Goal: Transaction & Acquisition: Purchase product/service

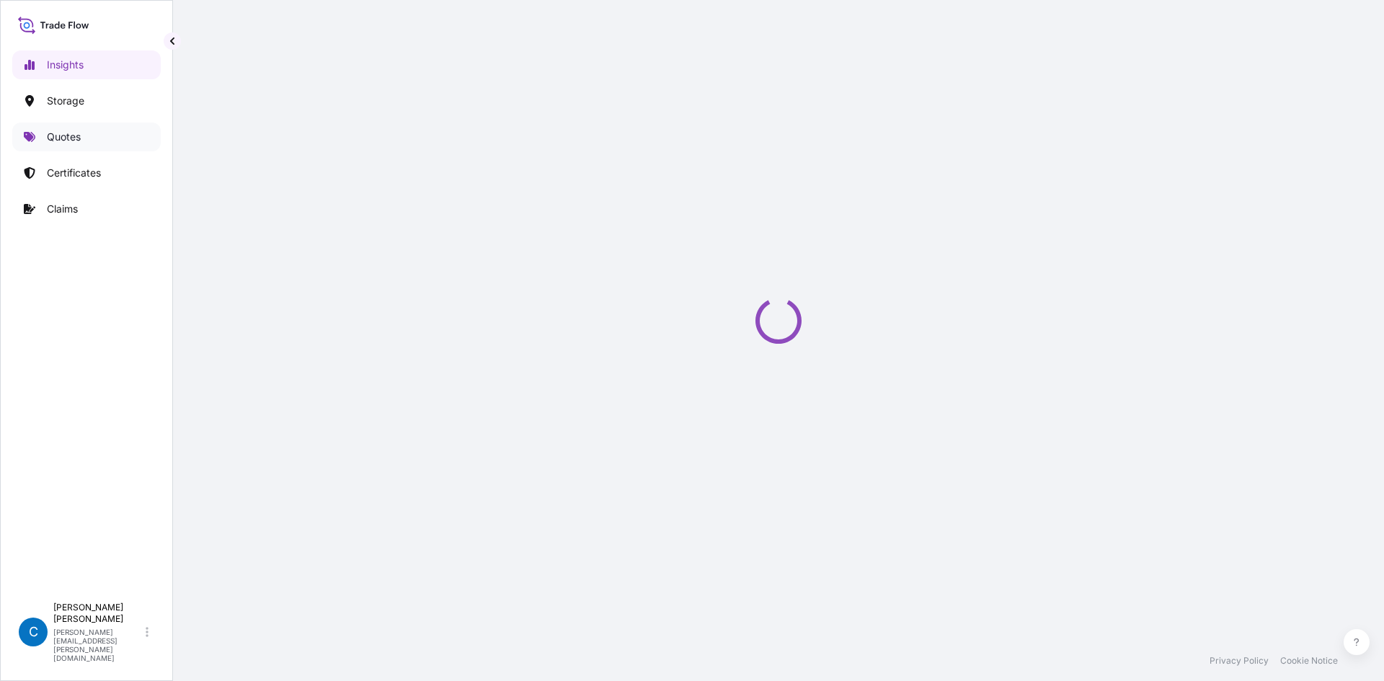
click at [74, 146] on link "Quotes" at bounding box center [86, 137] width 149 height 29
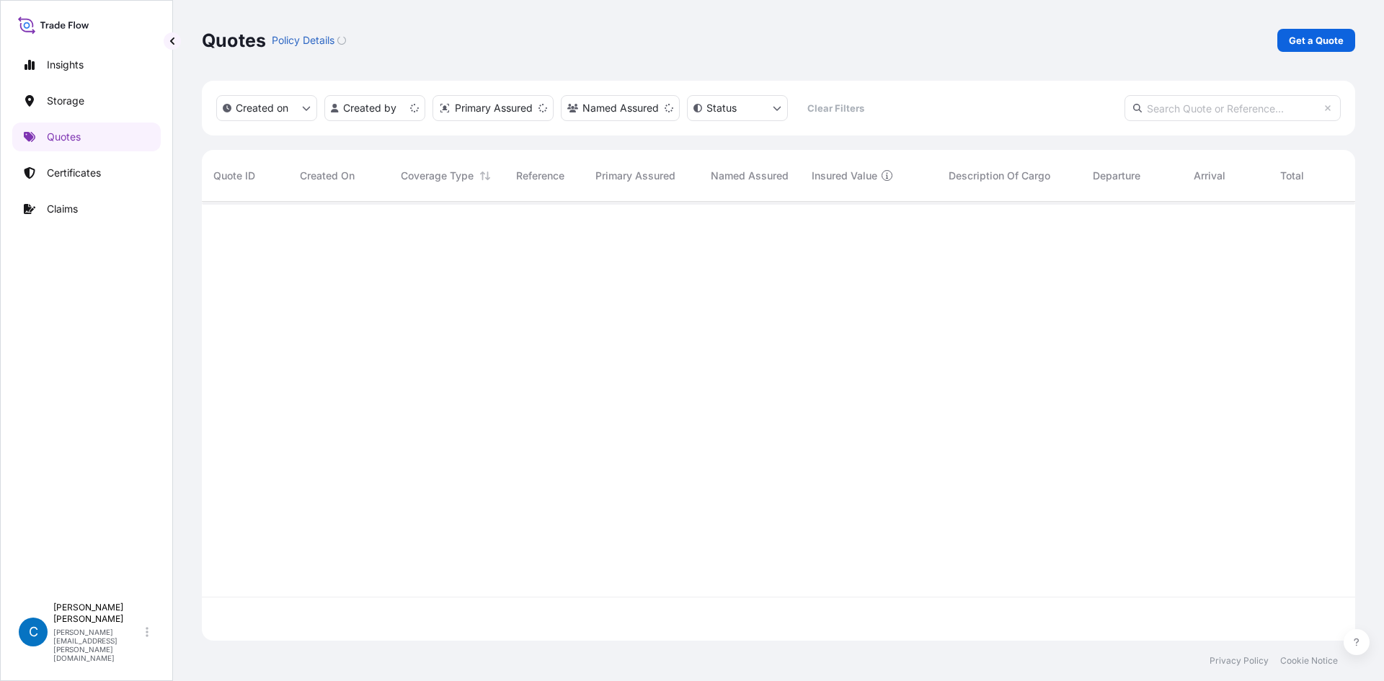
scroll to position [436, 1143]
click at [1265, 102] on input "text" at bounding box center [1233, 108] width 216 height 26
paste input "72428"
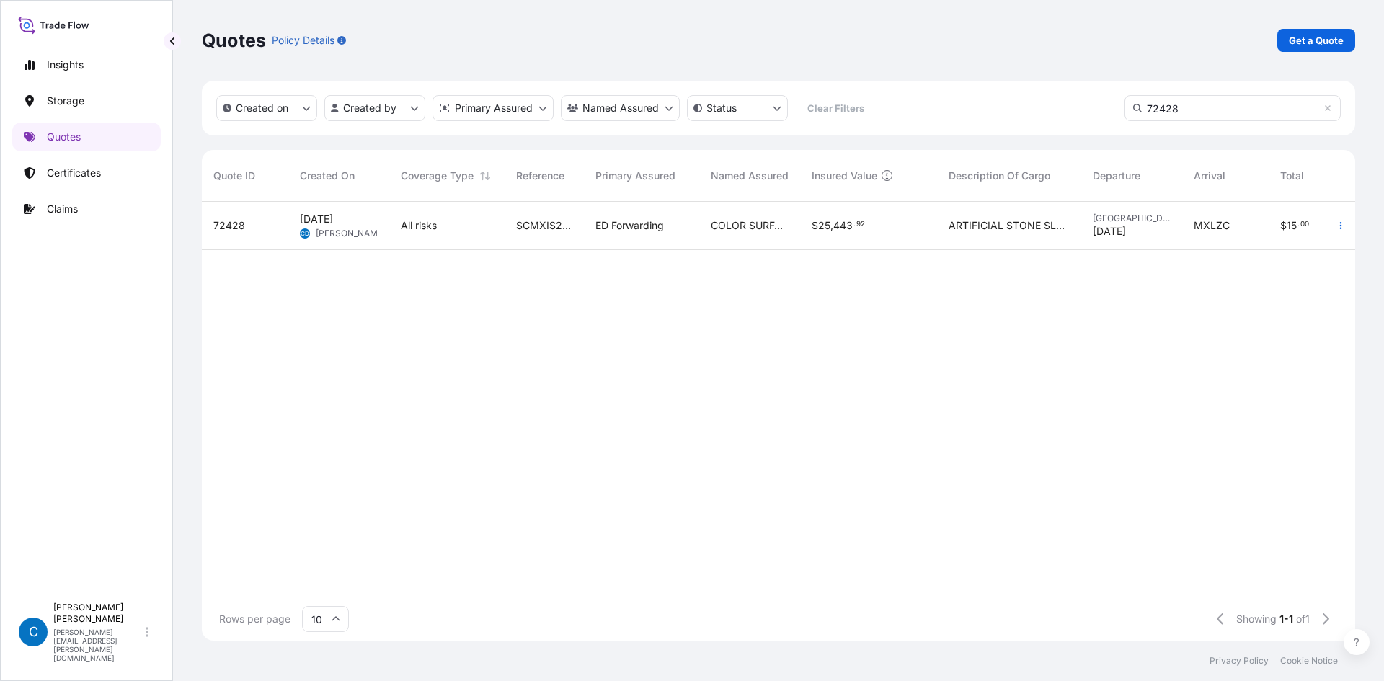
type input "72428"
click at [243, 224] on span "72428" at bounding box center [229, 225] width 32 height 14
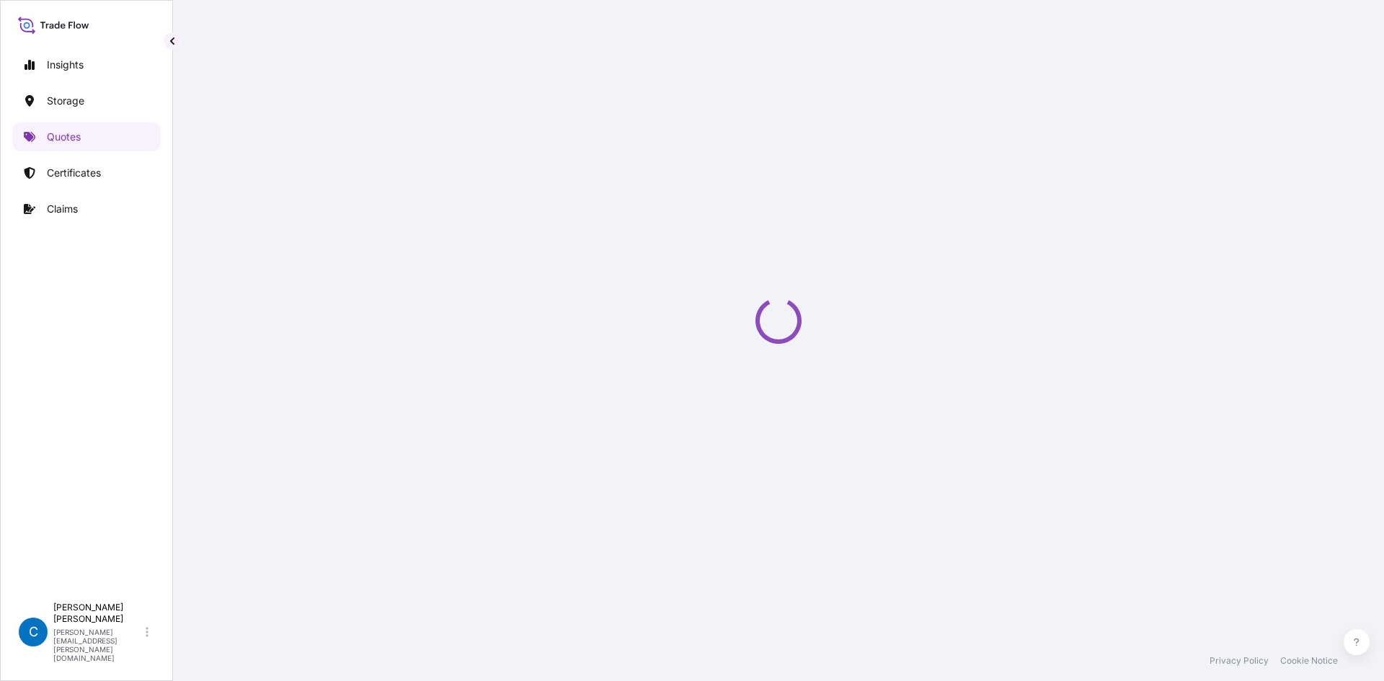
select select "Water"
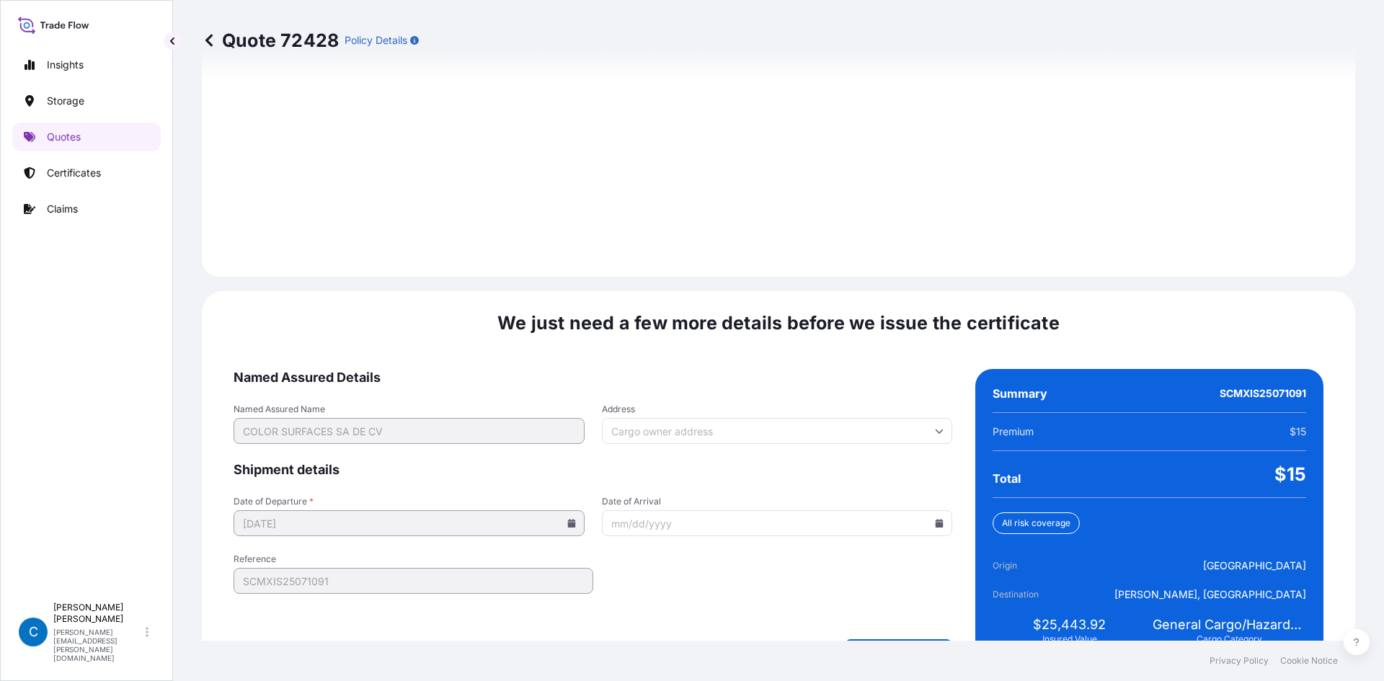
select select "32195"
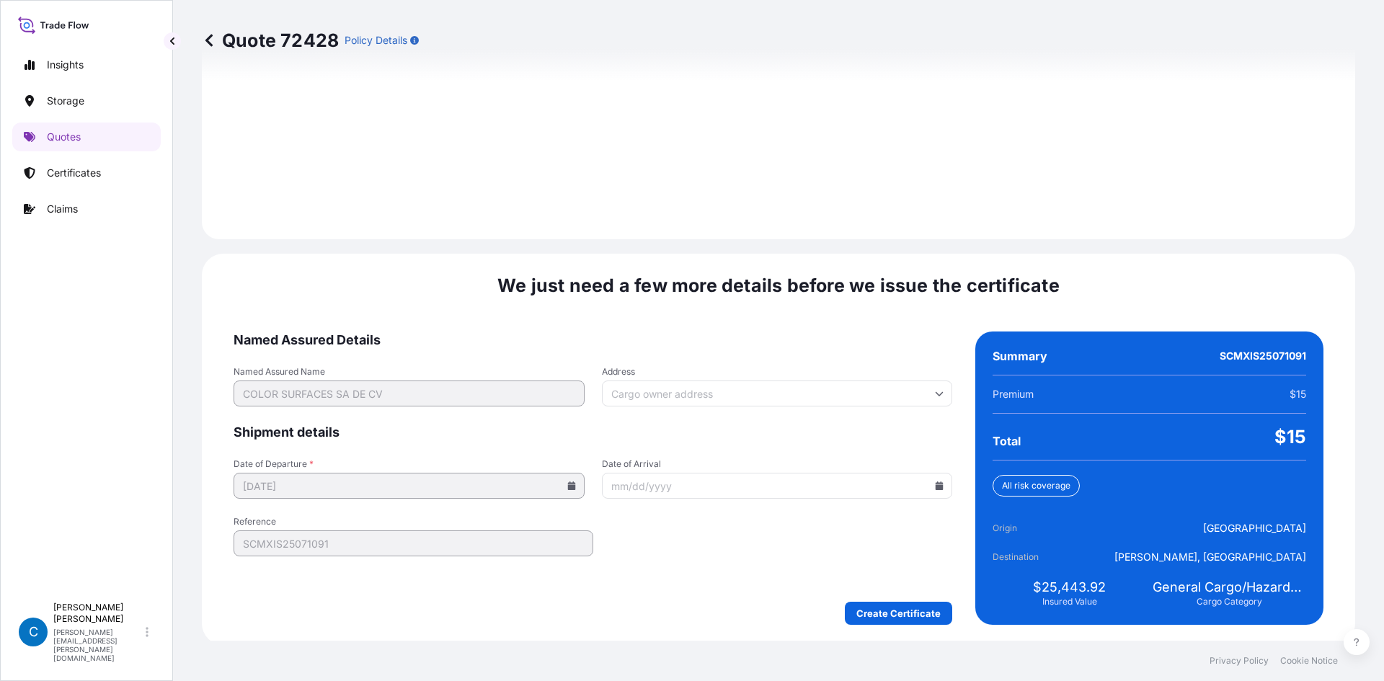
scroll to position [1994, 0]
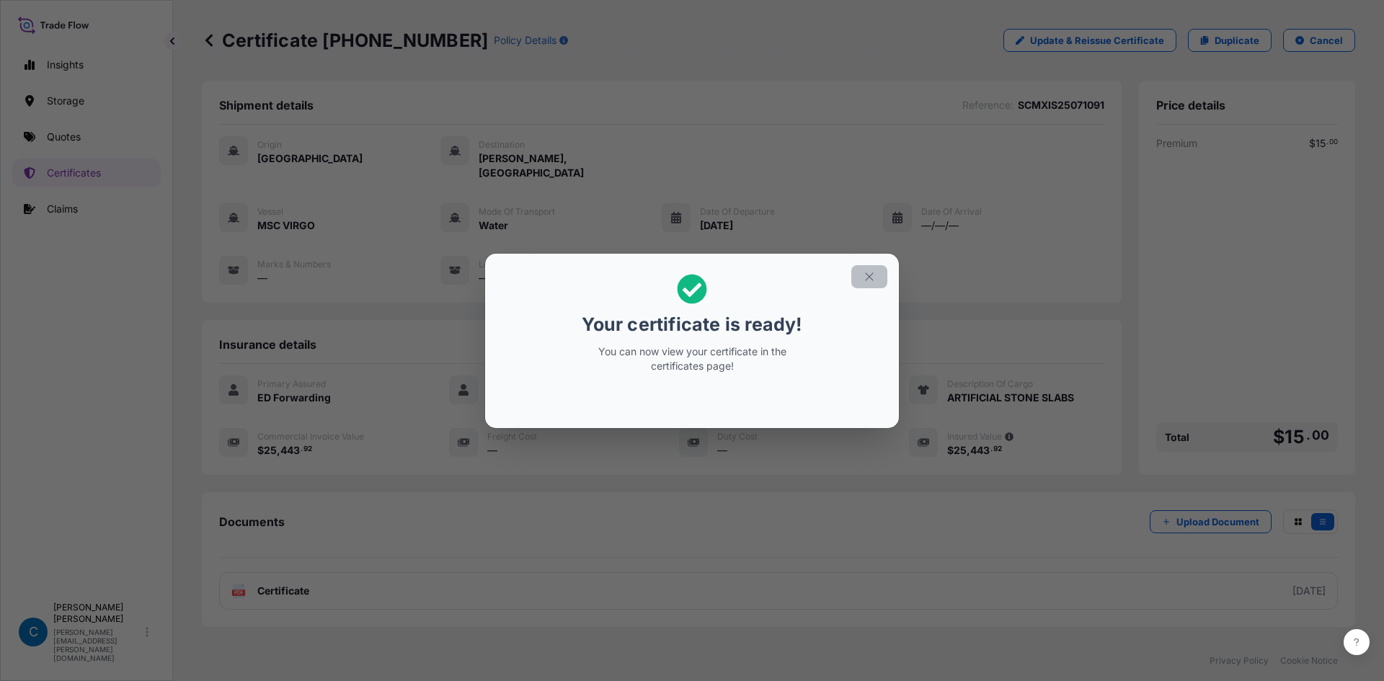
click at [871, 270] on icon "button" at bounding box center [869, 276] width 13 height 13
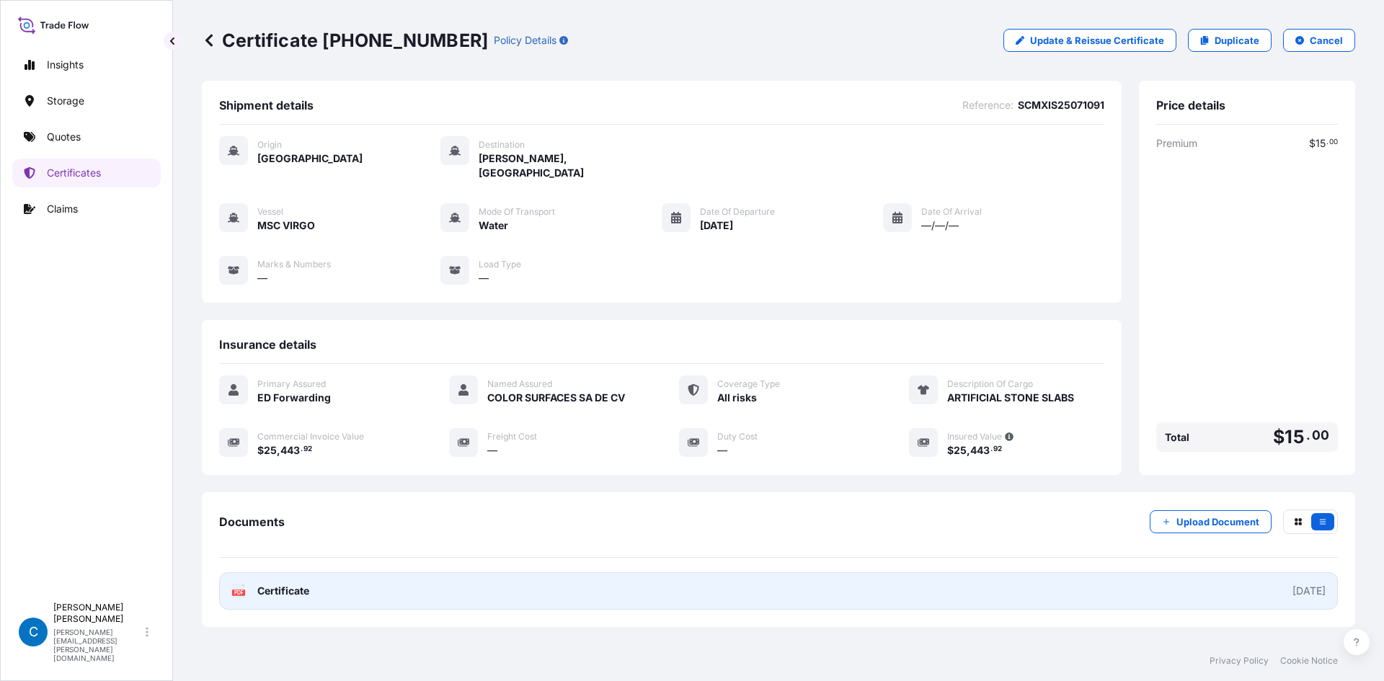
click at [1155, 579] on link "PDF Certificate [DATE]" at bounding box center [778, 591] width 1119 height 37
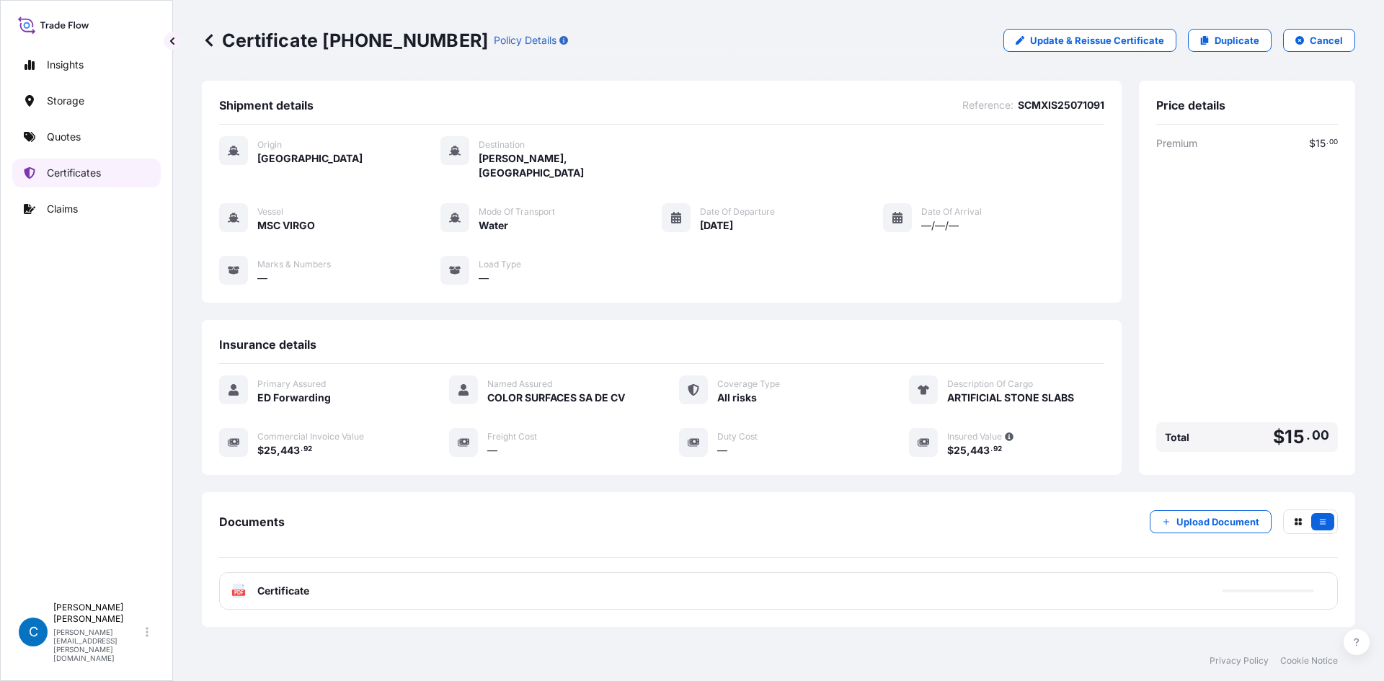
click at [63, 168] on p "Certificates" at bounding box center [74, 173] width 54 height 14
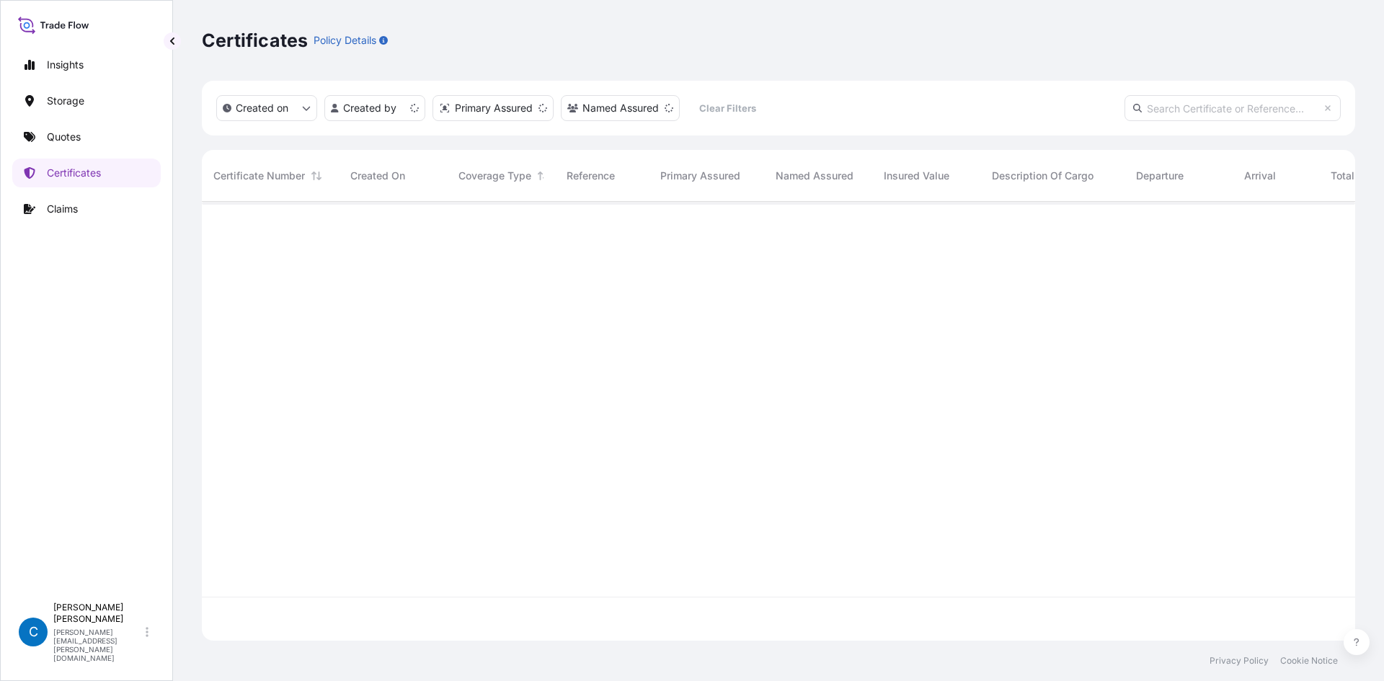
scroll to position [436, 1143]
click at [82, 143] on link "Quotes" at bounding box center [86, 137] width 149 height 29
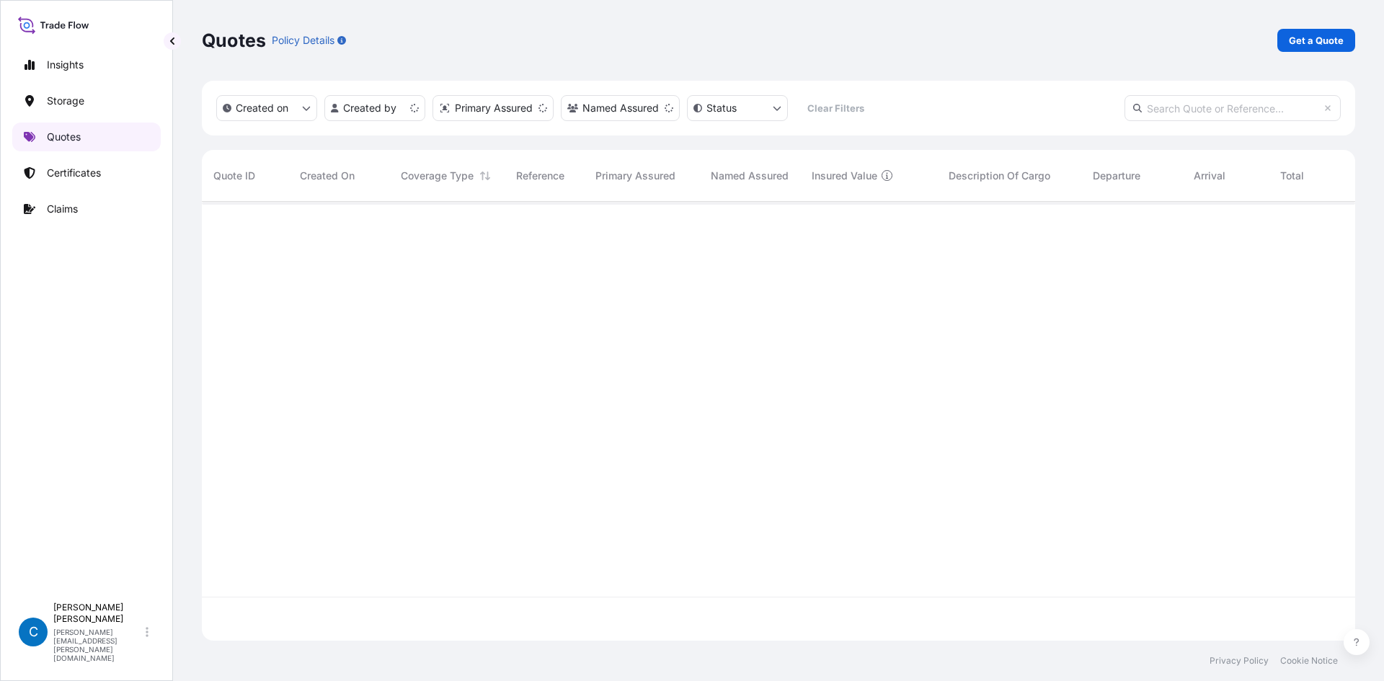
scroll to position [436, 1143]
click at [1331, 46] on p "Get a Quote" at bounding box center [1316, 40] width 55 height 14
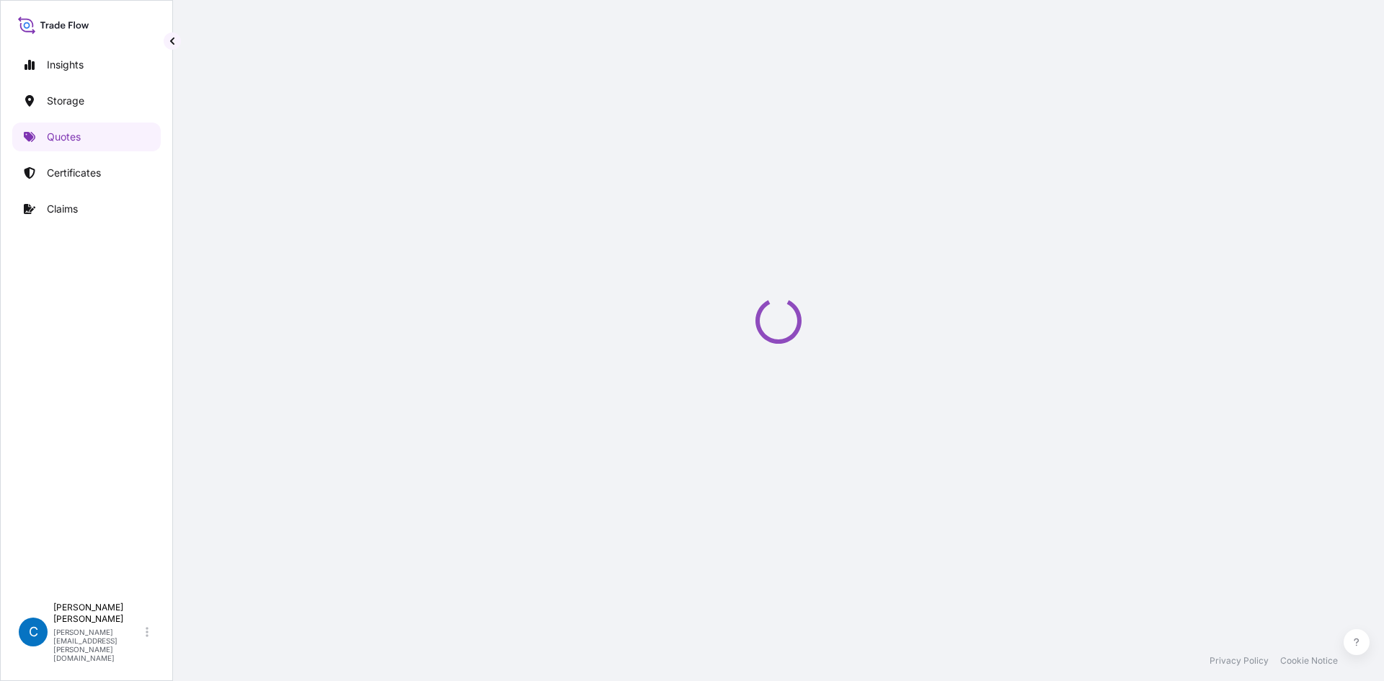
scroll to position [23, 0]
select select "Water"
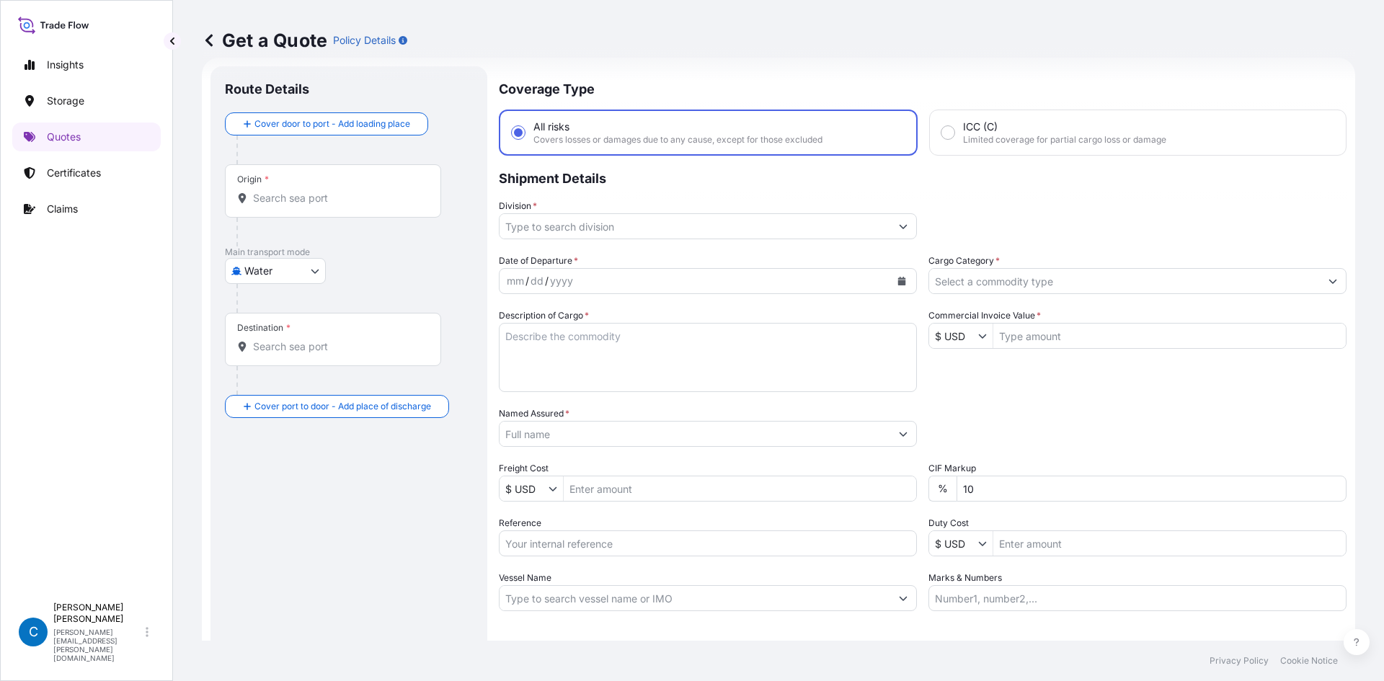
click at [286, 203] on input "Origin *" at bounding box center [338, 198] width 170 height 14
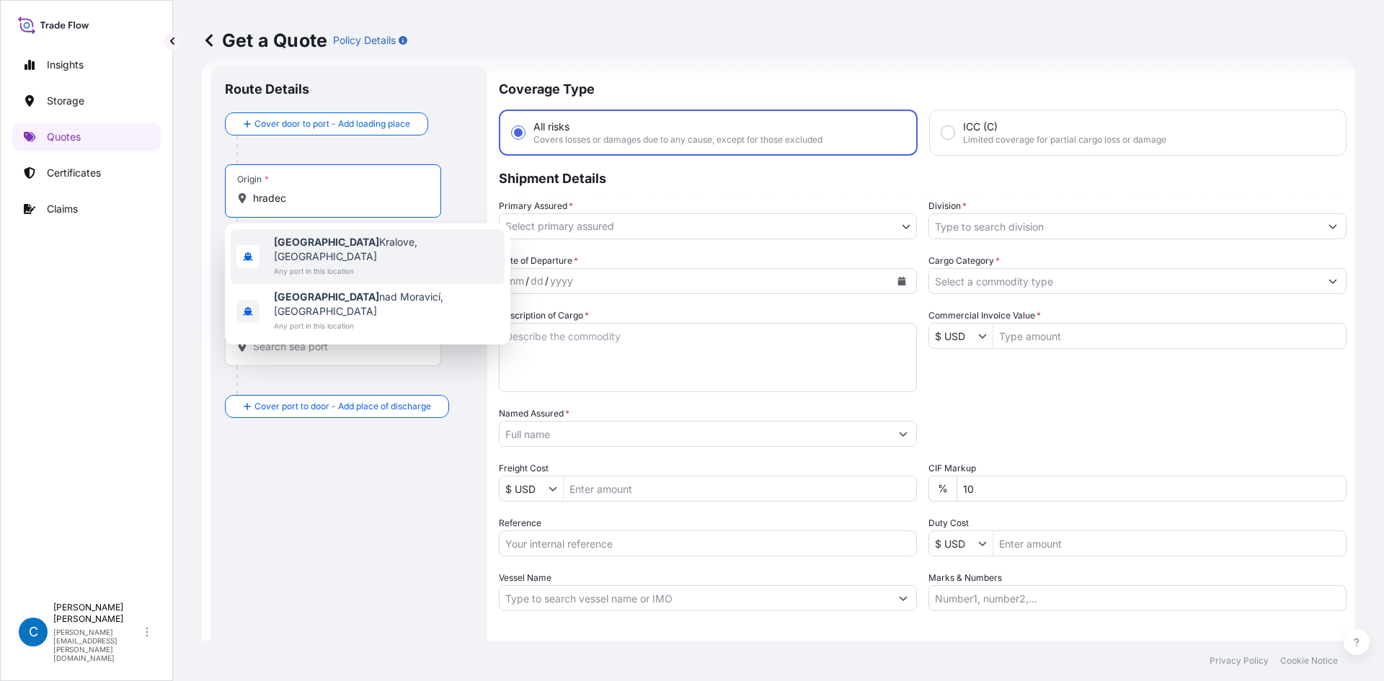
click at [288, 264] on span "Any port in this location" at bounding box center [386, 271] width 225 height 14
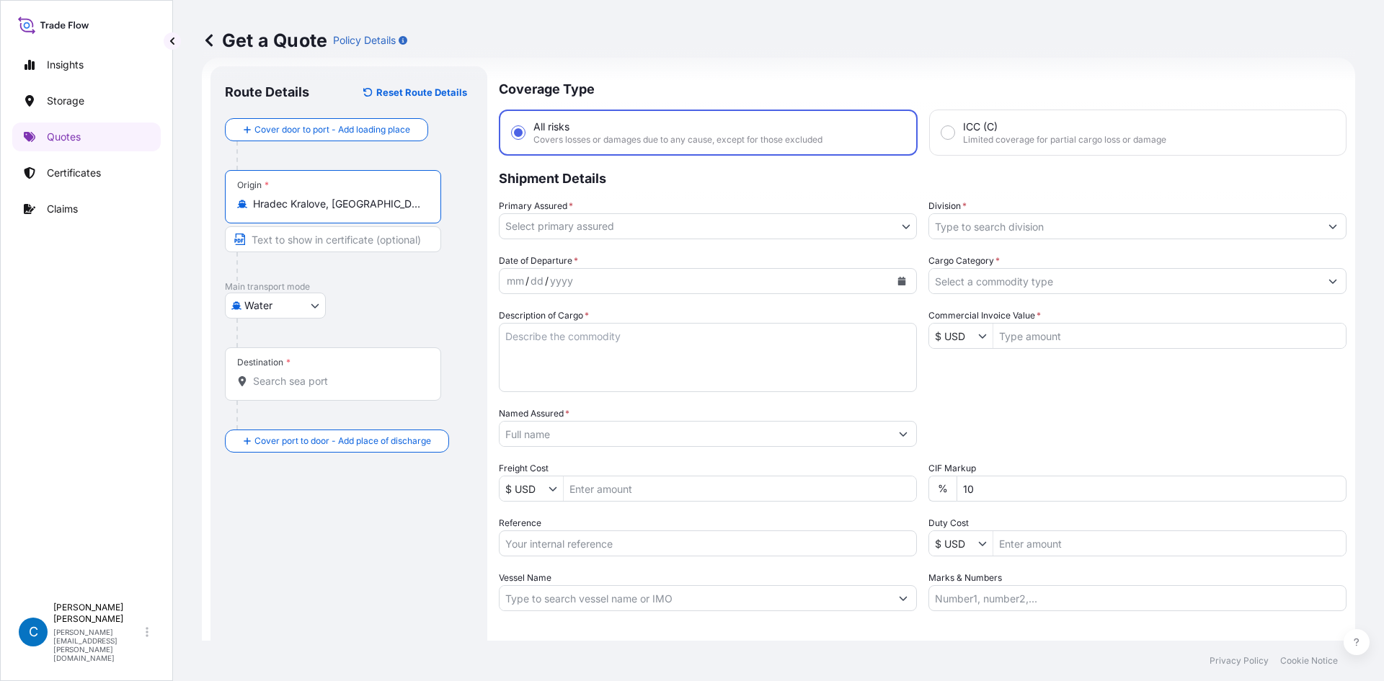
type input "Hradec Kralove, [GEOGRAPHIC_DATA]"
click at [297, 389] on div "Destination *" at bounding box center [333, 374] width 216 height 53
click at [297, 389] on input "Destination *" at bounding box center [338, 381] width 170 height 14
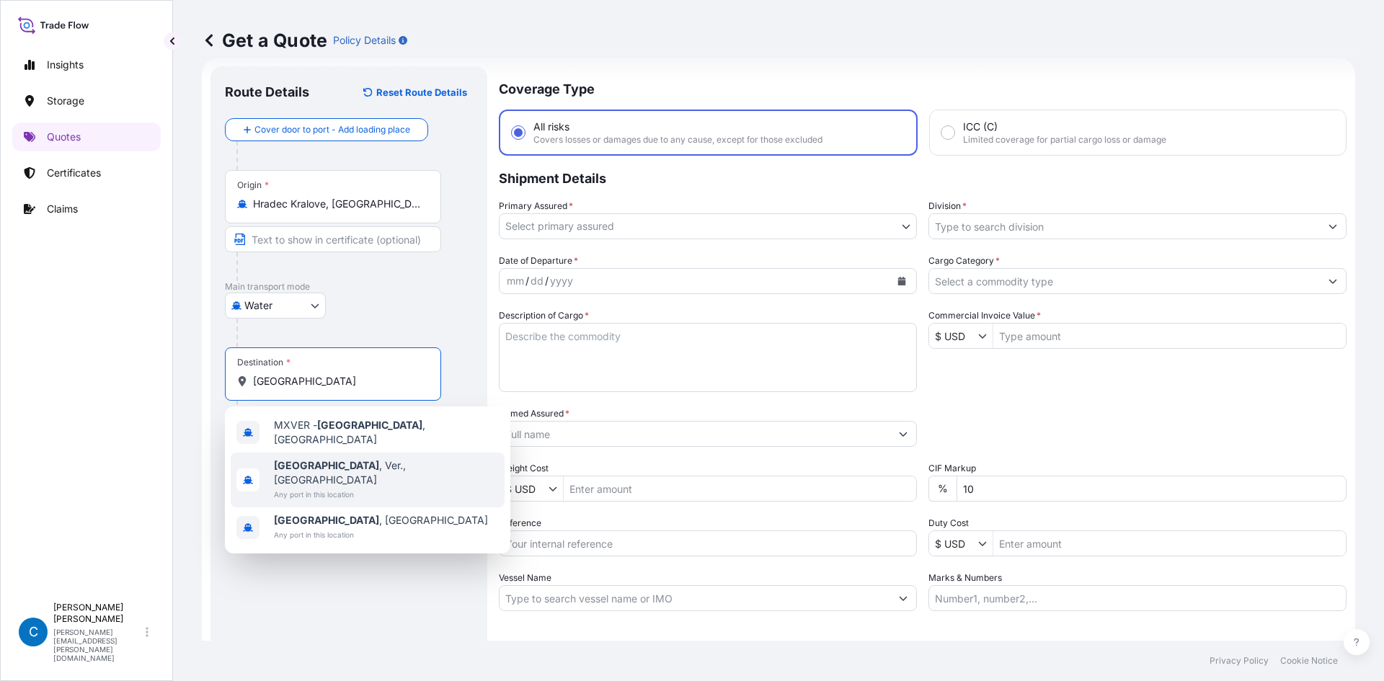
click at [286, 461] on b "[GEOGRAPHIC_DATA]" at bounding box center [326, 465] width 105 height 12
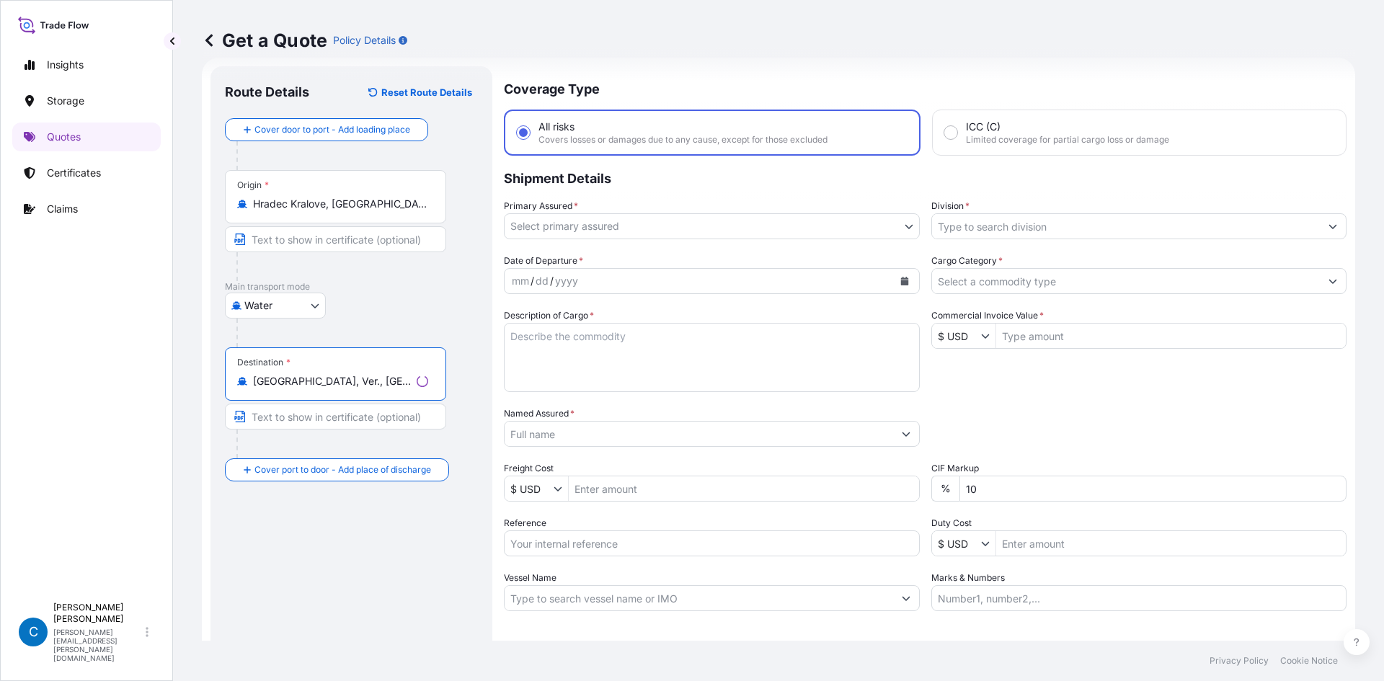
type input "[GEOGRAPHIC_DATA], Ver., [GEOGRAPHIC_DATA]"
click at [254, 539] on div "Route Details Reset Route Details Cover door to port - Add loading place Place …" at bounding box center [351, 393] width 253 height 624
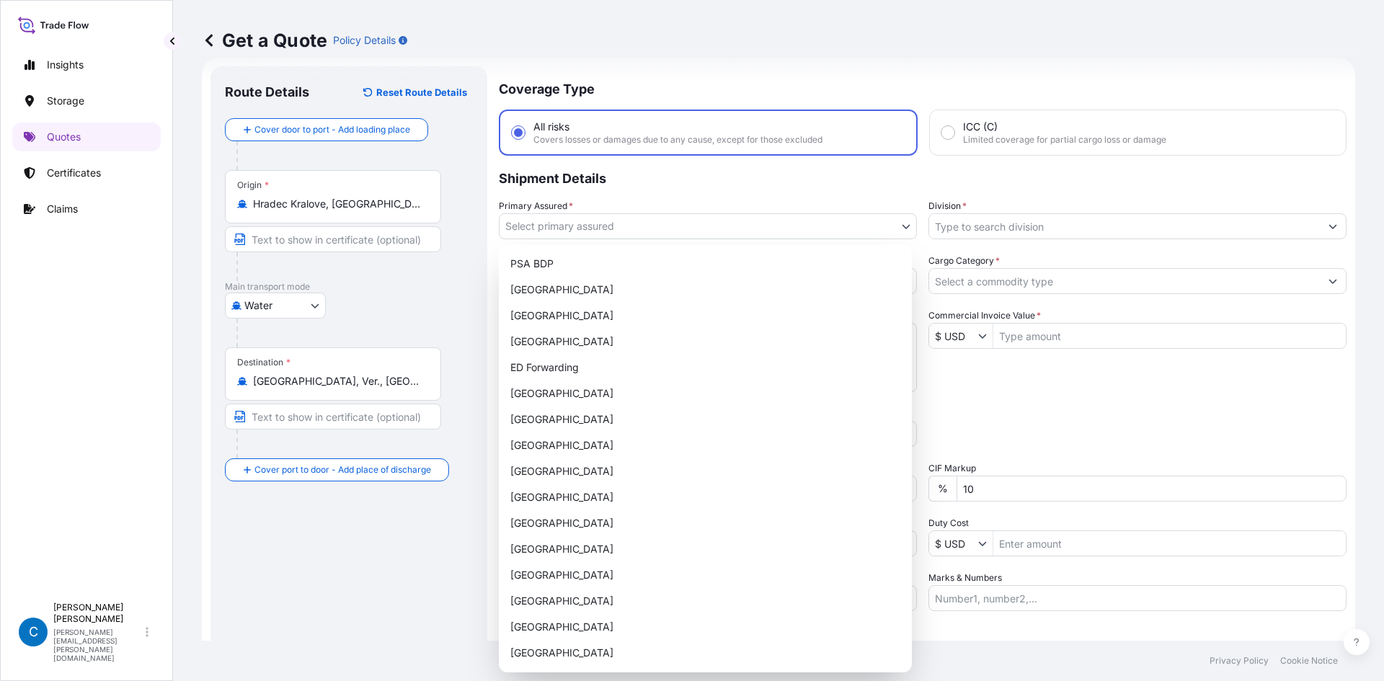
click at [770, 228] on body "3 options available. Insights Storage Quotes Certificates Claims C [PERSON_NAME…" at bounding box center [692, 340] width 1384 height 681
click at [606, 365] on div "ED Forwarding" at bounding box center [706, 368] width 402 height 26
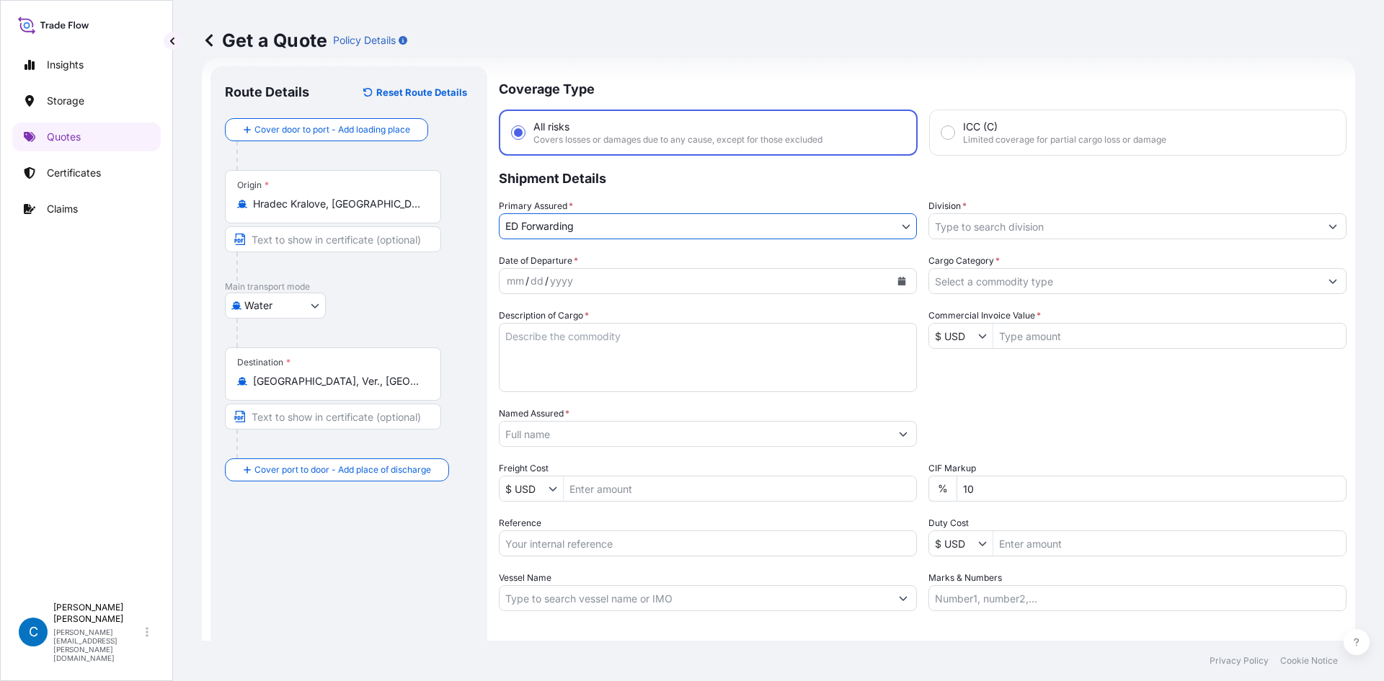
click at [956, 230] on input "Division *" at bounding box center [1124, 226] width 391 height 26
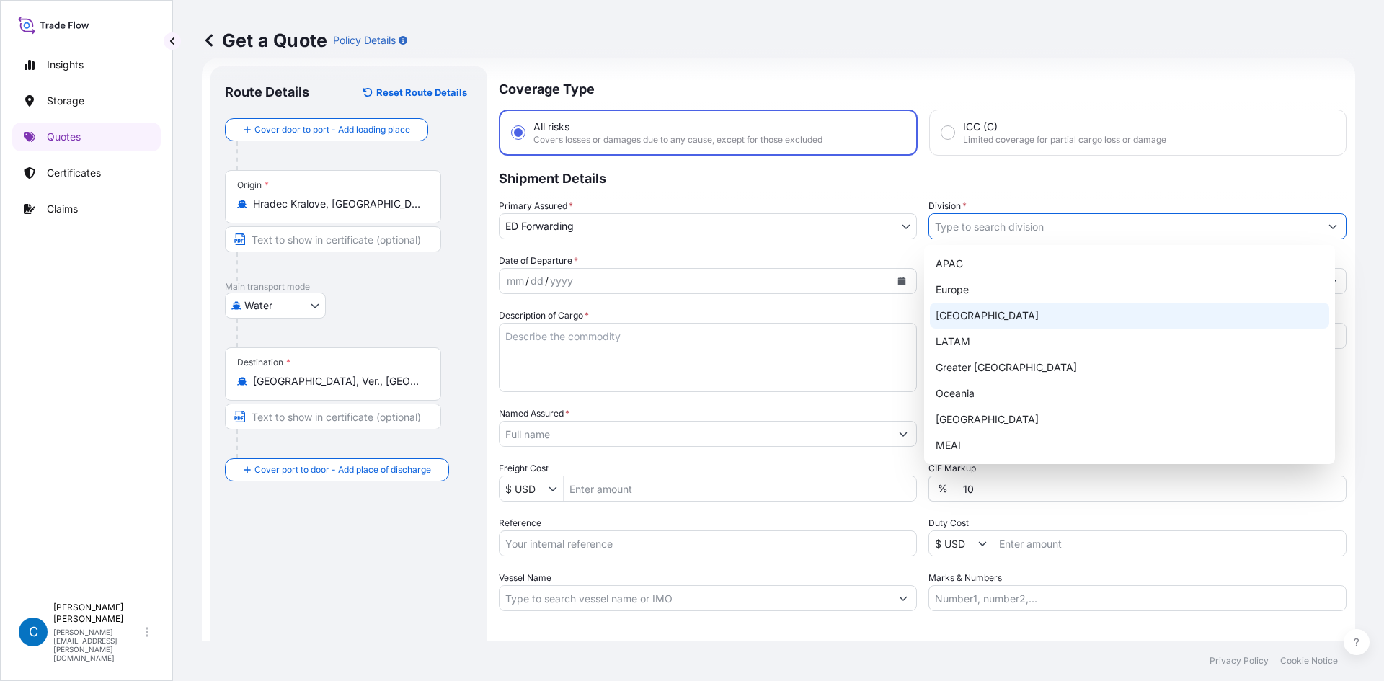
click at [973, 320] on div "[GEOGRAPHIC_DATA]" at bounding box center [1130, 316] width 400 height 26
type input "[GEOGRAPHIC_DATA]"
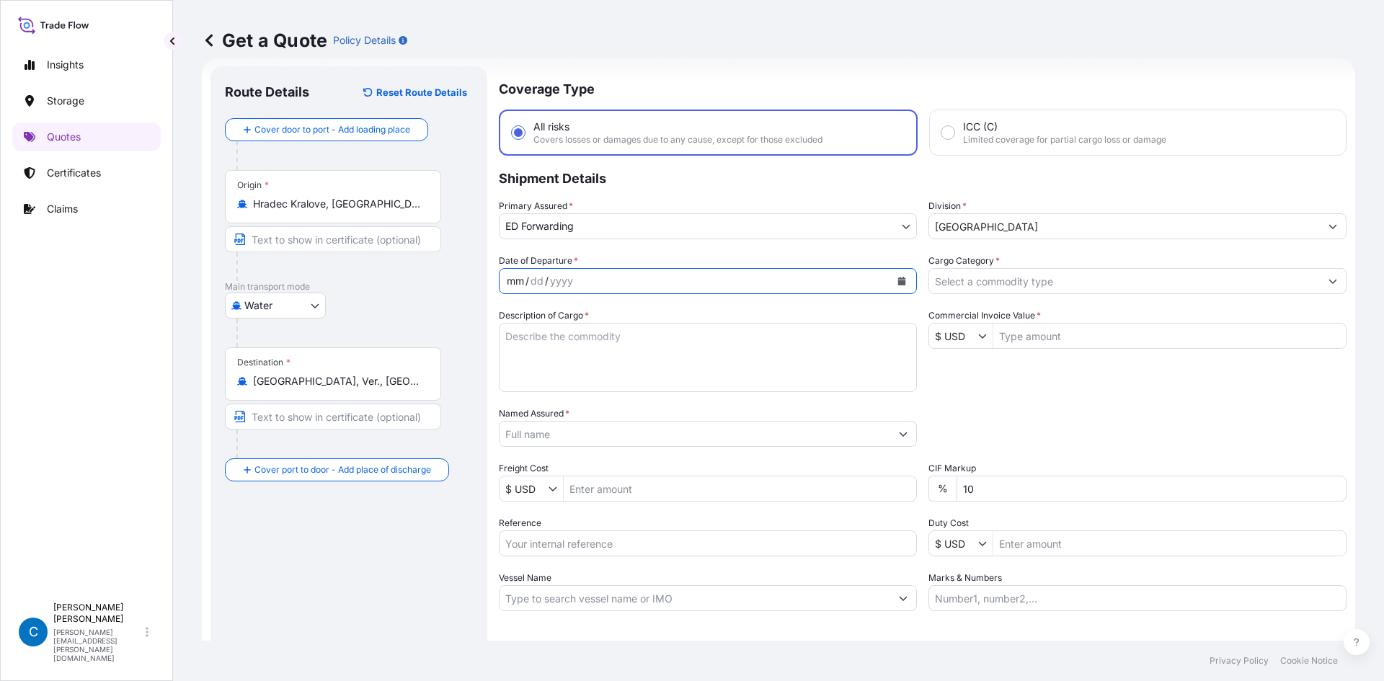
click at [740, 273] on div "mm / dd / yyyy" at bounding box center [695, 281] width 391 height 26
click at [905, 286] on button "Calendar" at bounding box center [902, 281] width 23 height 23
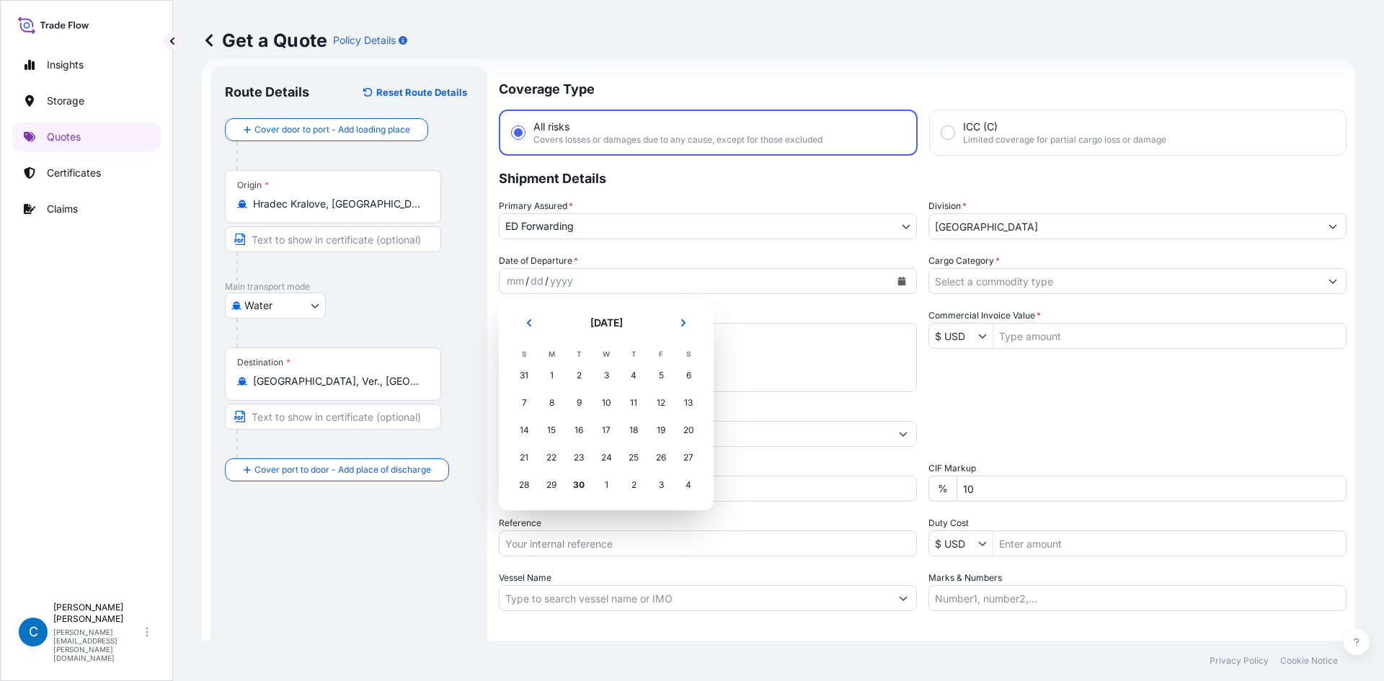
click at [608, 487] on div "1" at bounding box center [606, 485] width 26 height 26
click at [601, 482] on div "1" at bounding box center [606, 485] width 26 height 26
click at [691, 319] on button "Next" at bounding box center [684, 323] width 32 height 23
click at [604, 382] on div "1" at bounding box center [606, 376] width 26 height 26
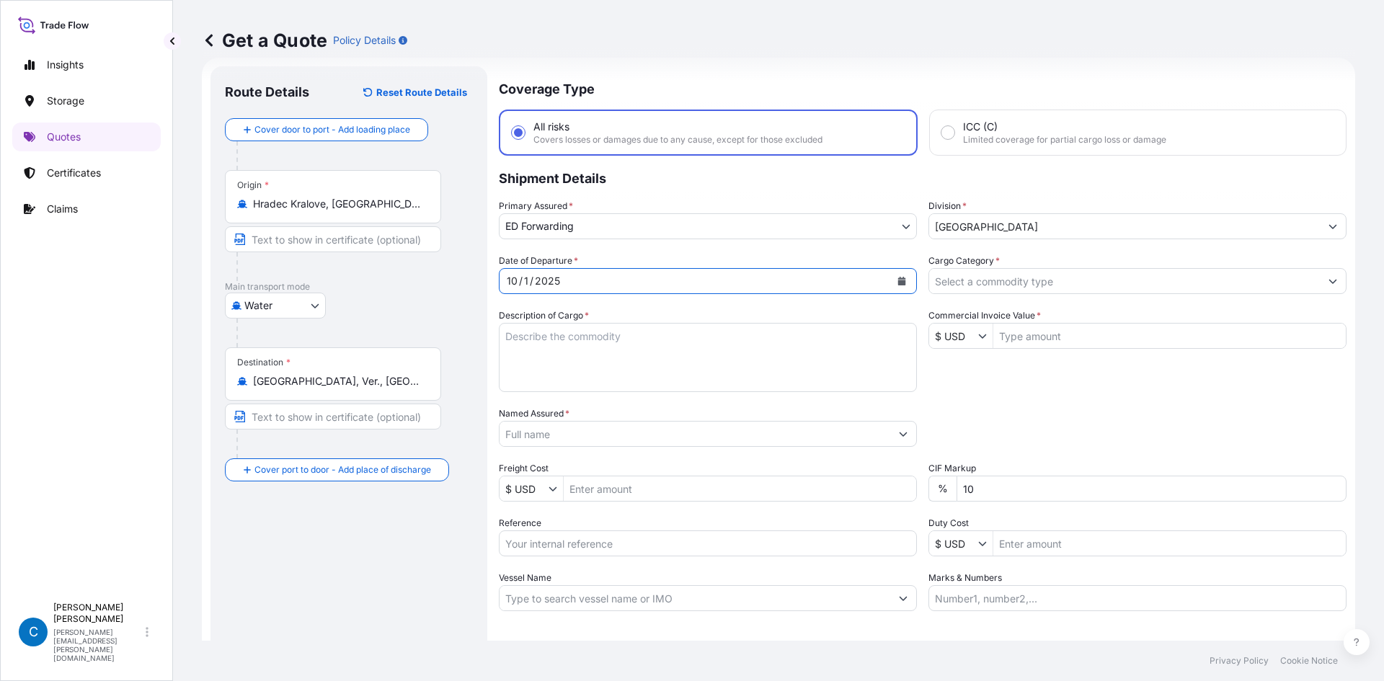
click at [977, 288] on input "Cargo Category *" at bounding box center [1124, 281] width 391 height 26
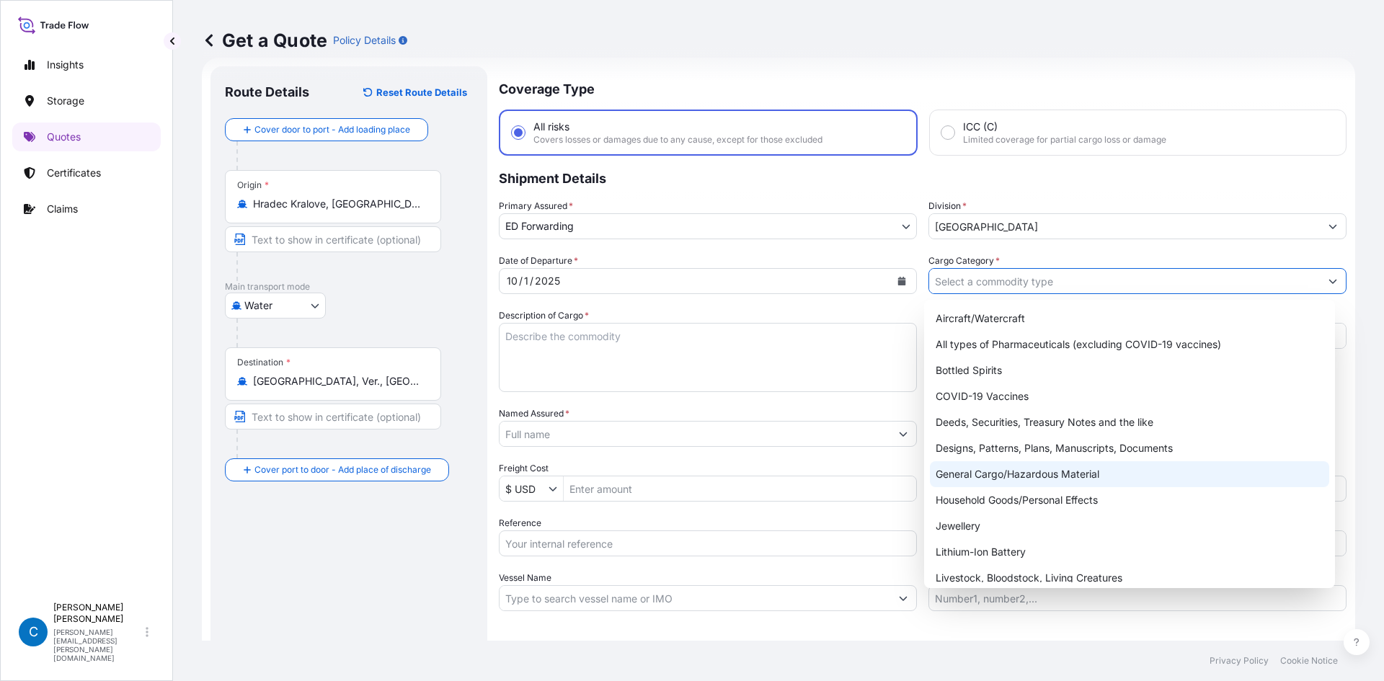
click at [972, 465] on div "General Cargo/Hazardous Material" at bounding box center [1130, 474] width 400 height 26
type input "General Cargo/Hazardous Material"
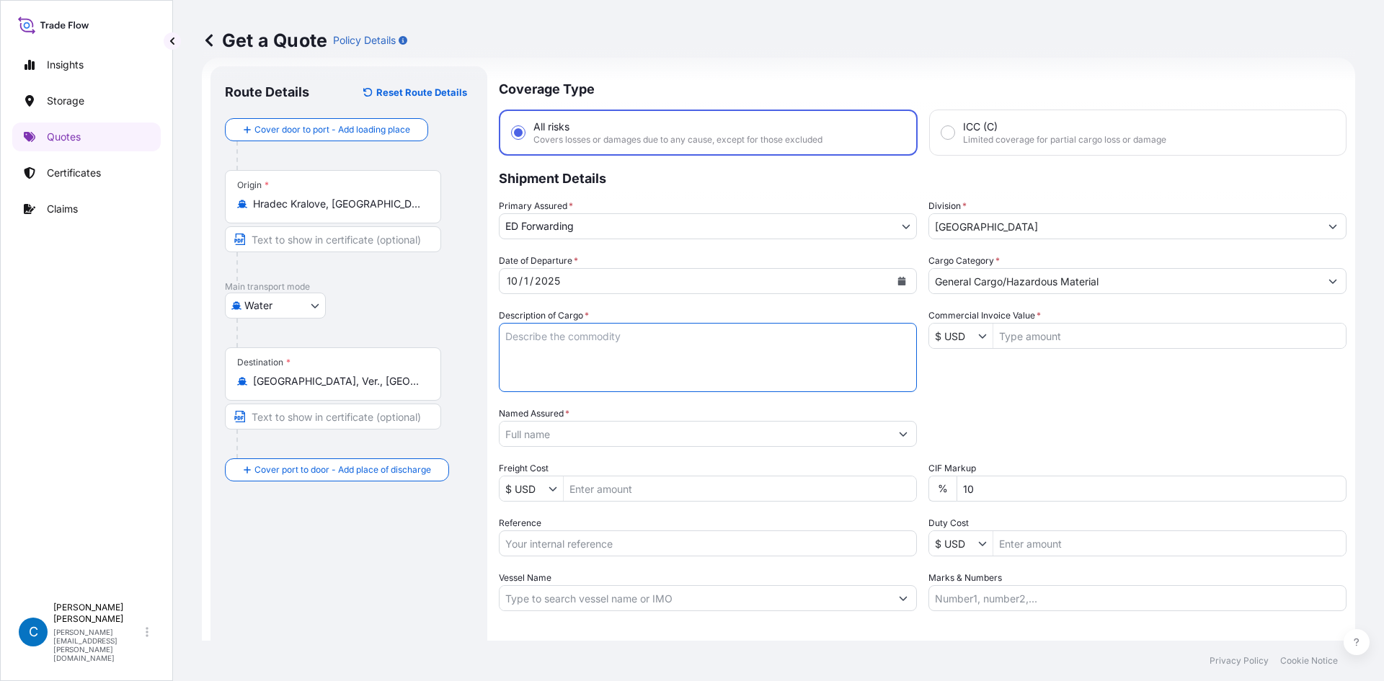
click at [801, 344] on textarea "Description of Cargo *" at bounding box center [708, 357] width 418 height 69
paste textarea "AGGLOMERATED STONE SLABS"
type textarea "AGGLOMERATED STONE SLABS"
click at [1082, 332] on input "Commercial Invoice Value *" at bounding box center [1170, 336] width 353 height 26
type input "37,563.84"
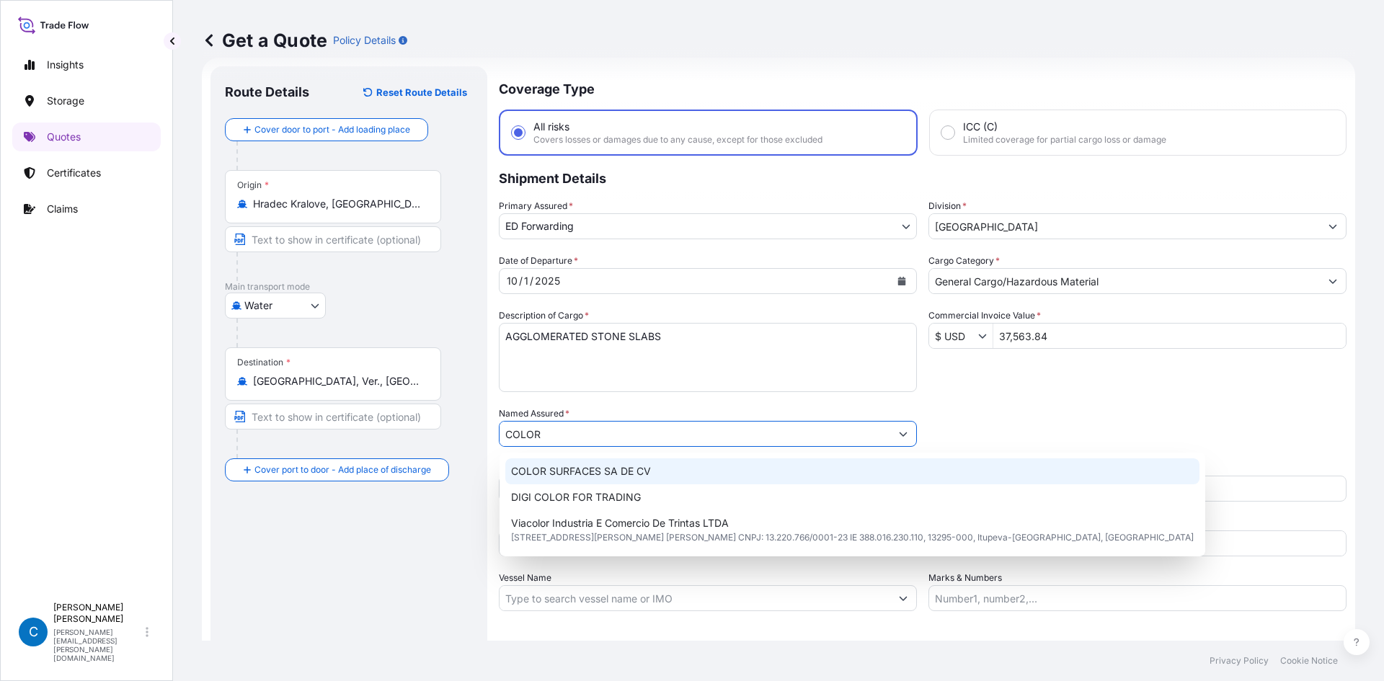
click at [765, 459] on div "COLOR SURFACES SA DE CV" at bounding box center [852, 472] width 694 height 26
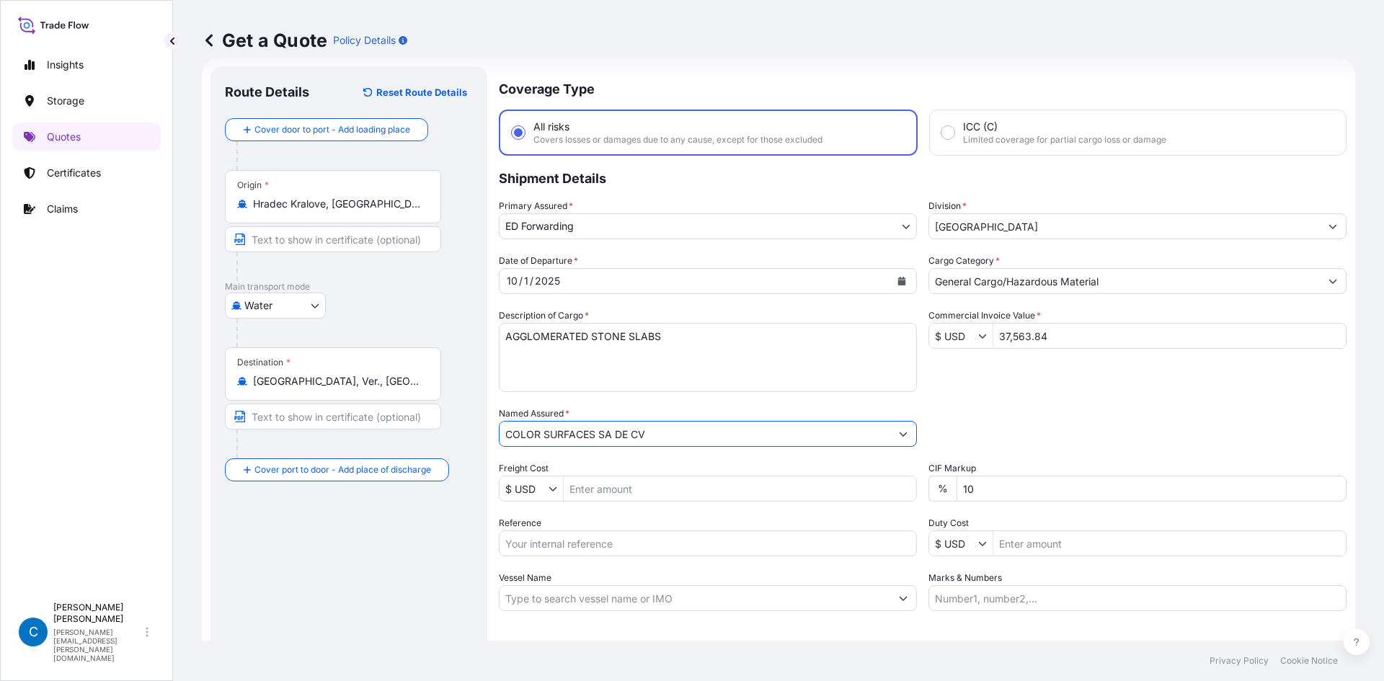
type input "COLOR SURFACES SA DE CV"
click at [1018, 394] on div "Date of Departure * [DATE] Cargo Category * General Cargo/Hazardous Material De…" at bounding box center [923, 433] width 848 height 358
